Goal: Find specific page/section: Locate a particular part of the current website

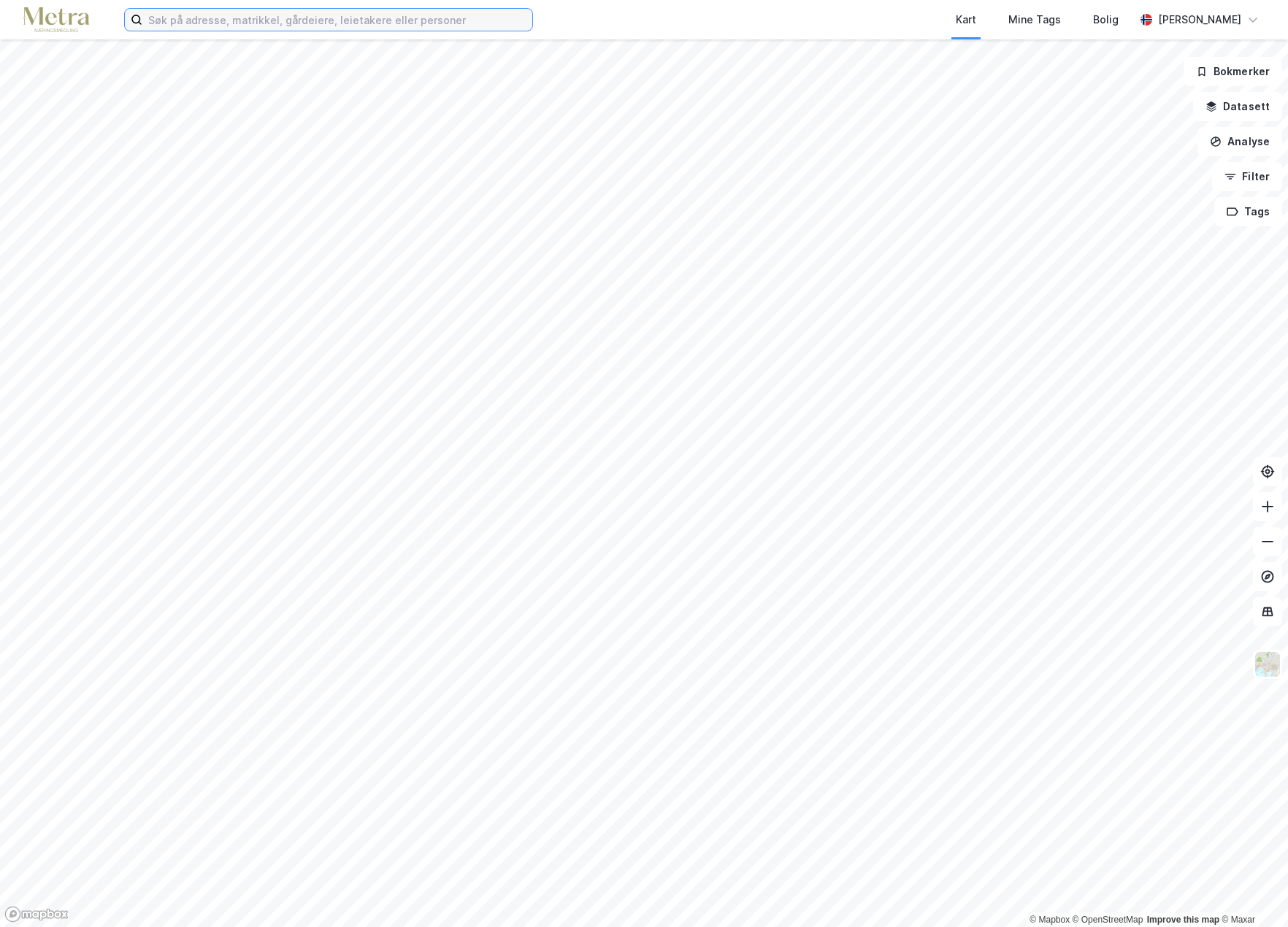
click at [229, 22] on input at bounding box center [338, 19] width 390 height 22
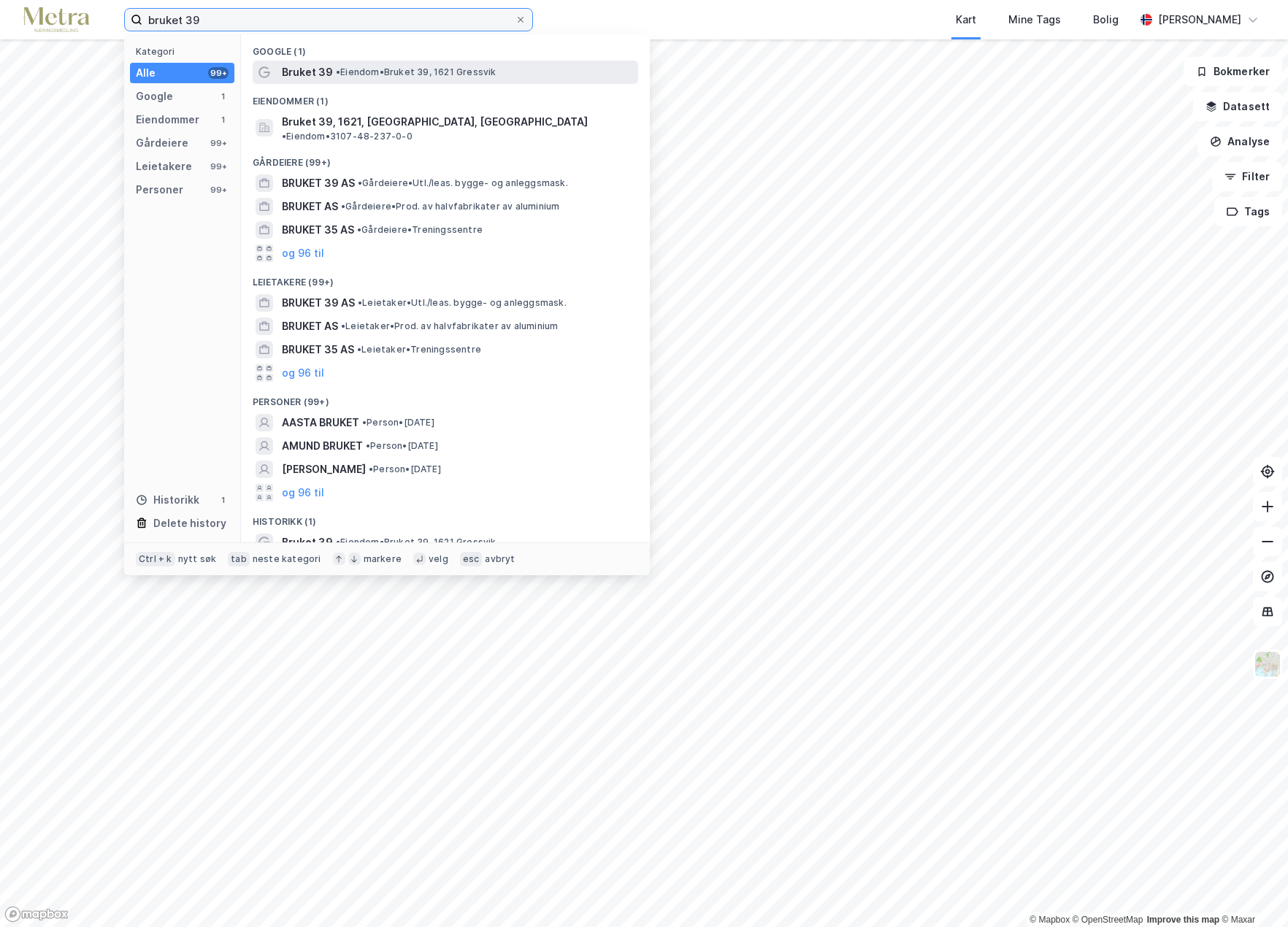
type input "bruket 39"
click at [313, 74] on span "Bruket 39" at bounding box center [307, 72] width 51 height 18
